Goal: Task Accomplishment & Management: Complete application form

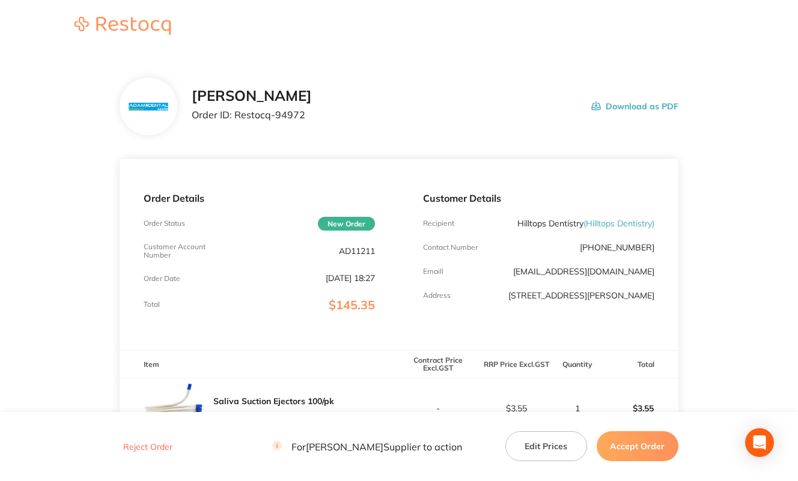
click at [361, 252] on p "AD11211" at bounding box center [357, 251] width 36 height 10
copy p "AD11211"
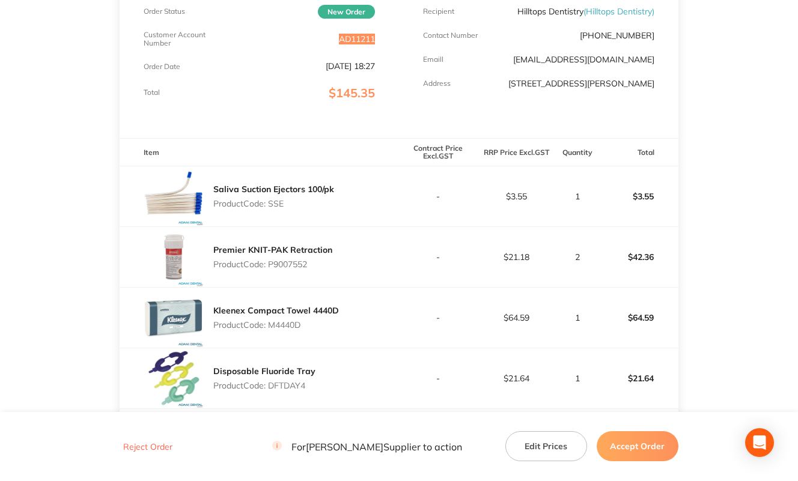
scroll to position [301, 0]
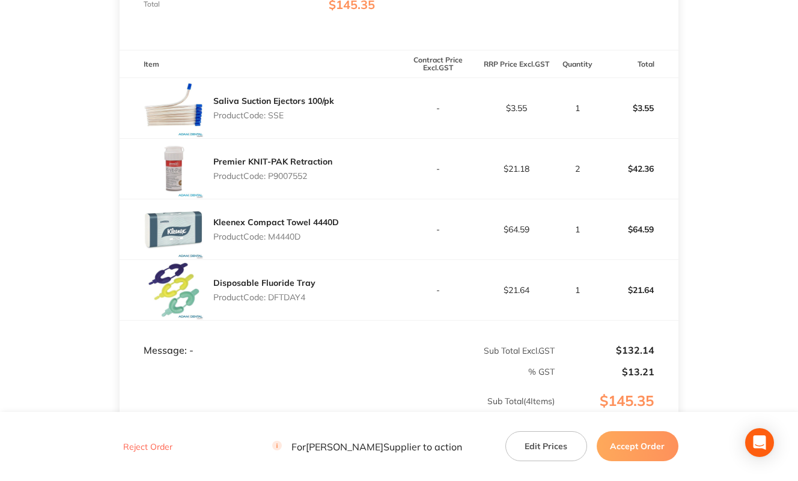
click at [275, 117] on p "Product Code: SSE" at bounding box center [273, 116] width 121 height 10
copy p "SSE"
click at [292, 176] on p "Product Code: P9007552" at bounding box center [272, 176] width 119 height 10
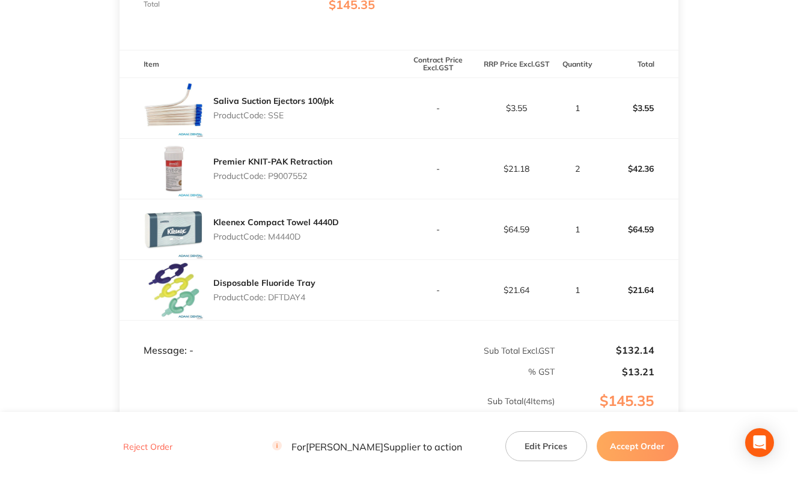
copy p "P9007552"
click at [290, 238] on p "Product Code: M4440D" at bounding box center [276, 237] width 126 height 10
copy p "M4440D"
click at [290, 294] on p "Product Code: DFTDAY4" at bounding box center [264, 298] width 102 height 10
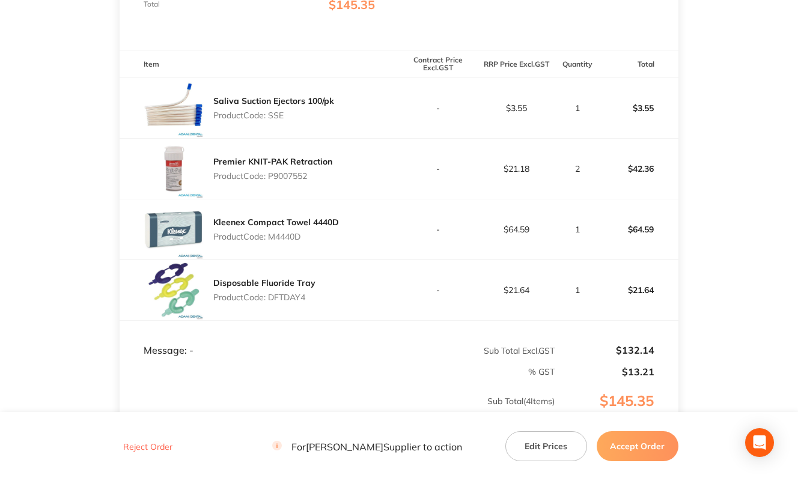
click at [290, 294] on p "Product Code: DFTDAY4" at bounding box center [264, 298] width 102 height 10
copy p "DFTDAY4"
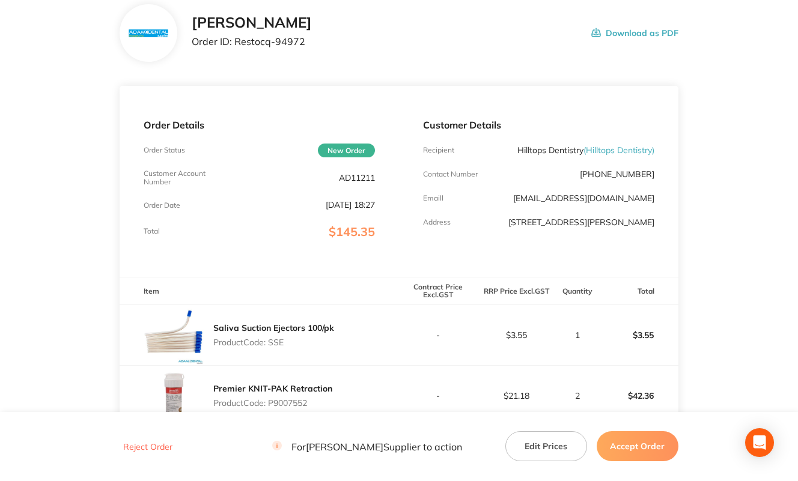
scroll to position [60, 0]
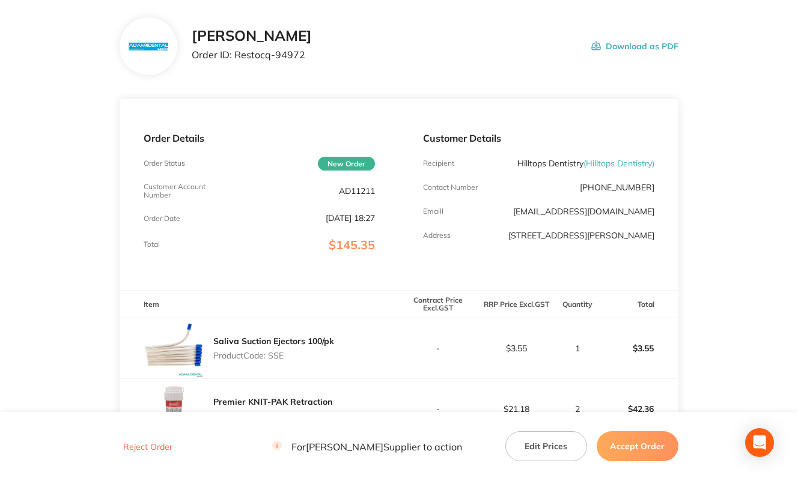
click at [358, 192] on p "AD11211" at bounding box center [357, 191] width 36 height 10
copy p "AD11211"
drag, startPoint x: 237, startPoint y: 57, endPoint x: 289, endPoint y: 57, distance: 51.7
click at [289, 57] on p "Order ID: Restocq- 94972" at bounding box center [252, 54] width 120 height 11
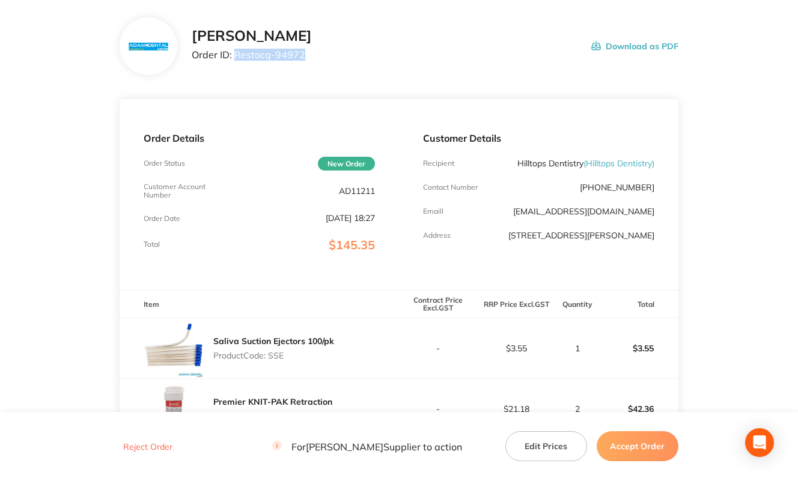
drag, startPoint x: 235, startPoint y: 54, endPoint x: 325, endPoint y: 57, distance: 90.2
click at [325, 57] on div "[PERSON_NAME] Order ID: Restocq- 94972 Download as PDF" at bounding box center [435, 46] width 487 height 37
copy p "Restocq- 94972"
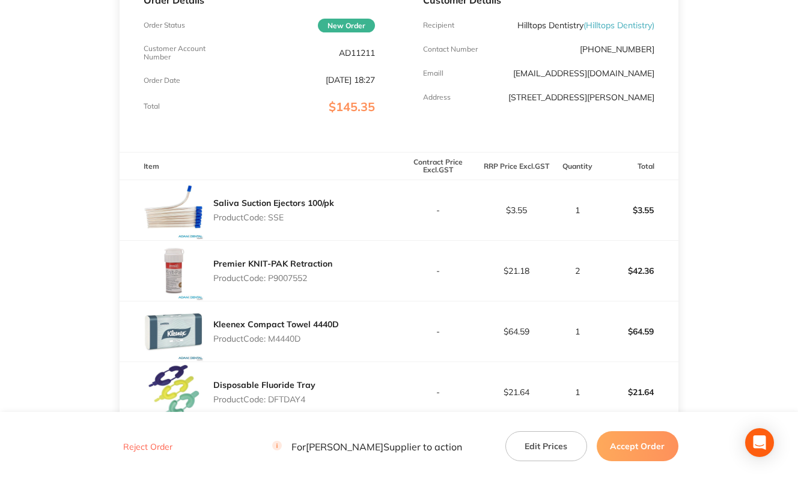
scroll to position [240, 0]
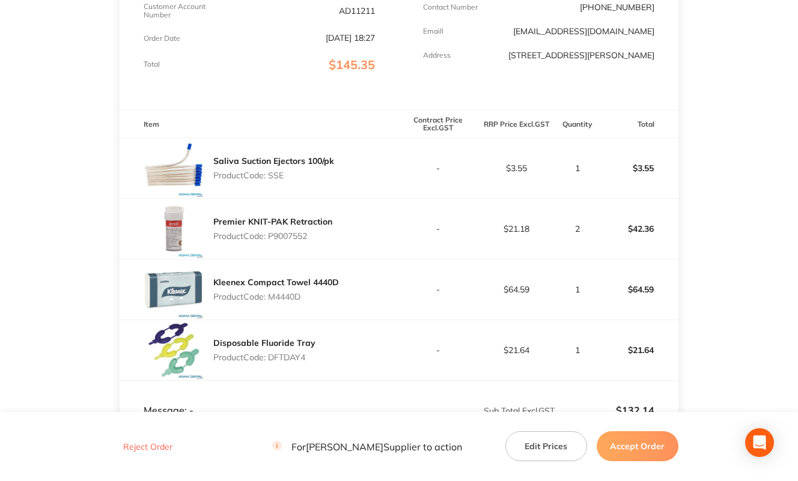
click at [268, 179] on p "Product Code: SSE" at bounding box center [273, 176] width 121 height 10
click at [284, 178] on p "Product Code: SSE" at bounding box center [273, 176] width 121 height 10
click at [278, 176] on p "Product Code: SSE" at bounding box center [273, 176] width 121 height 10
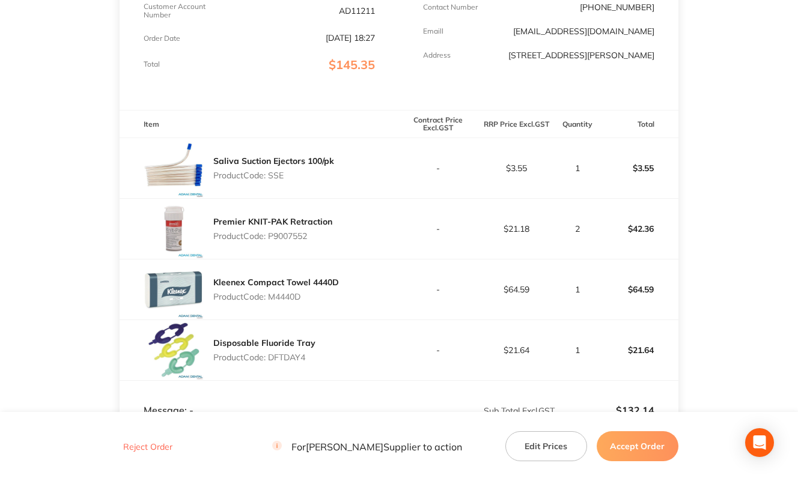
copy p "SSE"
click at [273, 240] on p "Product Code: P9007552" at bounding box center [272, 236] width 119 height 10
copy p "P9007552"
click at [279, 296] on p "Product Code: M4440D" at bounding box center [276, 297] width 126 height 10
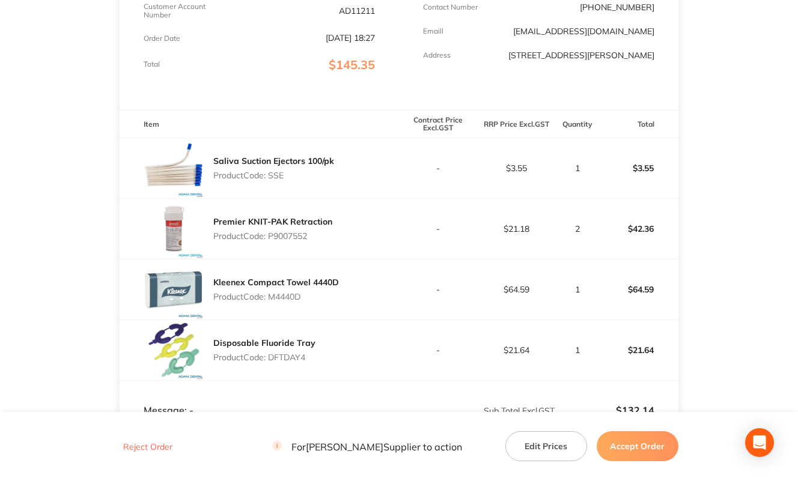
click at [279, 296] on p "Product Code: M4440D" at bounding box center [276, 297] width 126 height 10
copy p "M4440D"
click at [279, 355] on p "Product Code: DFTDAY4" at bounding box center [264, 358] width 102 height 10
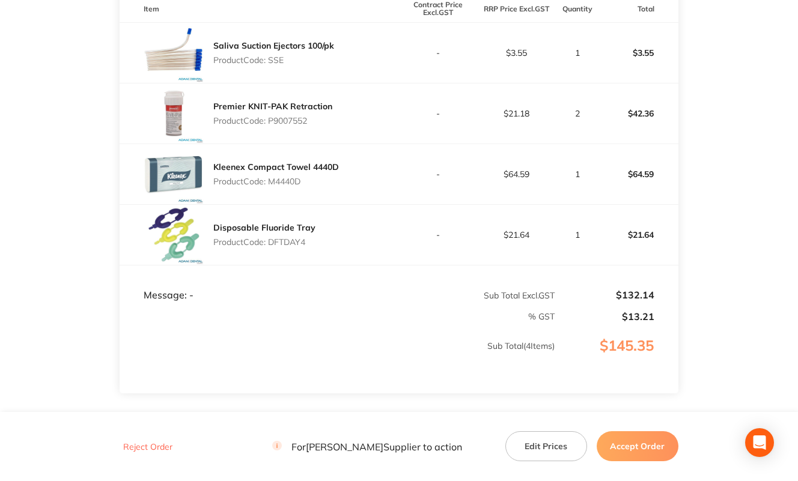
scroll to position [361, 0]
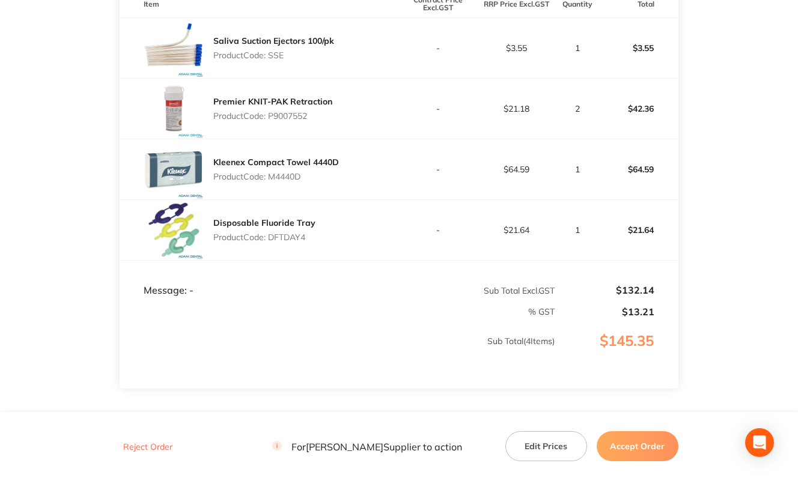
click at [622, 444] on button "Accept Order" at bounding box center [638, 447] width 82 height 30
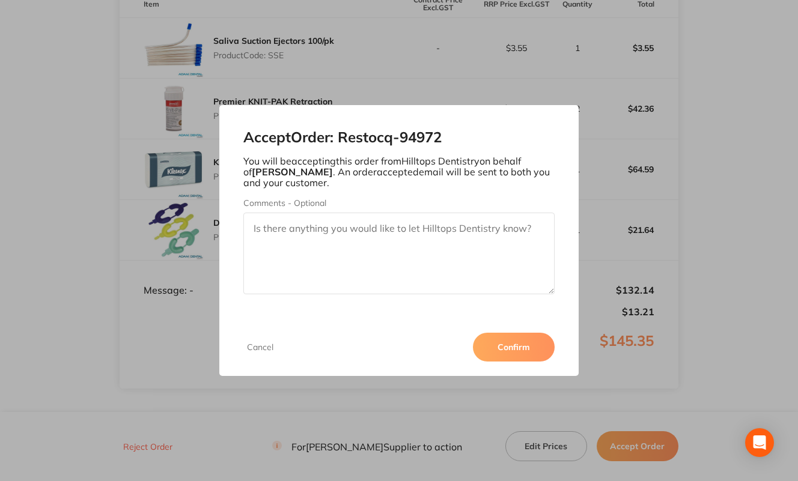
click at [516, 350] on button "Confirm" at bounding box center [514, 347] width 82 height 29
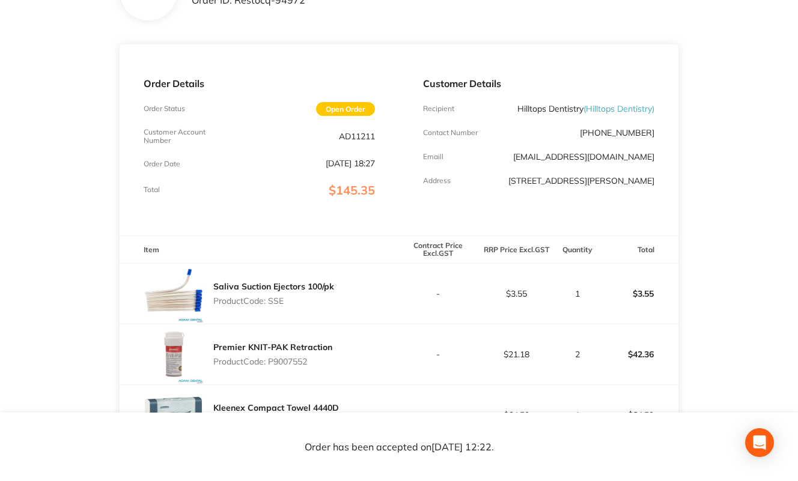
scroll to position [0, 0]
